Goal: Go to known website: Access a specific website the user already knows

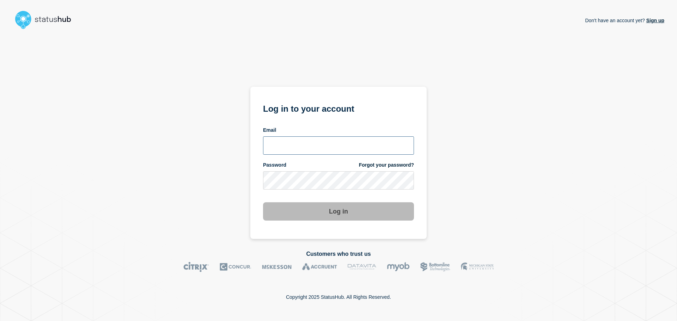
type input "xandra.martens@conexon.us"
click at [335, 211] on button "Log in" at bounding box center [338, 211] width 151 height 18
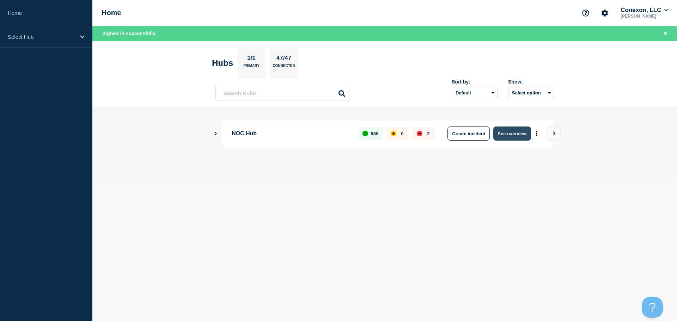
click at [525, 138] on button "See overview" at bounding box center [511, 134] width 37 height 14
